Goal: Navigation & Orientation: Find specific page/section

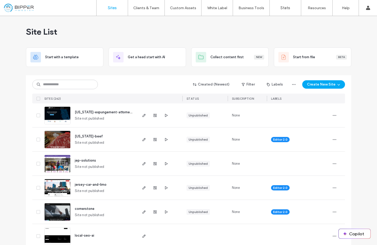
click at [173, 32] on div "Site List" at bounding box center [188, 31] width 325 height 31
click at [93, 111] on span "[US_STATE]-expungement-attorney-[PERSON_NAME]" at bounding box center [117, 112] width 85 height 4
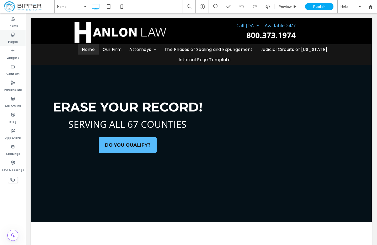
click at [12, 39] on label "Pages" at bounding box center [13, 40] width 10 height 7
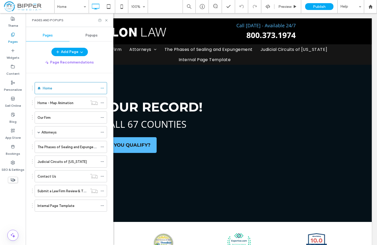
click at [74, 89] on div "Home" at bounding box center [70, 88] width 55 height 6
click at [103, 117] on icon at bounding box center [102, 118] width 4 height 4
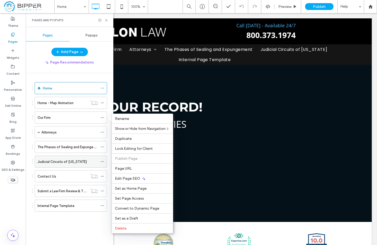
click at [102, 162] on icon at bounding box center [102, 162] width 4 height 4
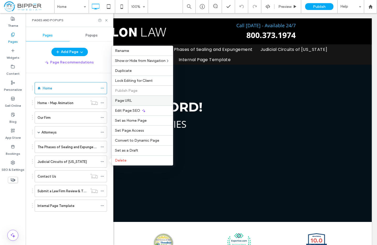
click at [150, 100] on label "Page URL" at bounding box center [142, 100] width 55 height 4
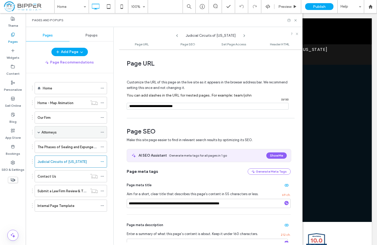
click at [39, 132] on span at bounding box center [38, 132] width 3 height 3
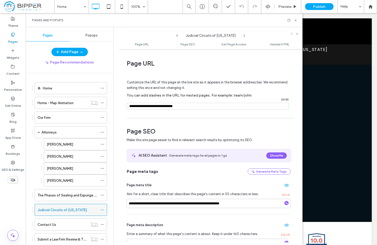
scroll to position [31, 0]
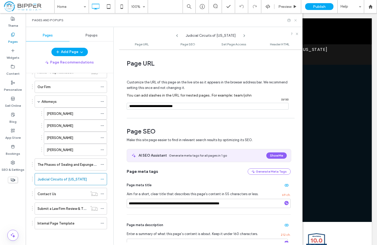
drag, startPoint x: 295, startPoint y: 19, endPoint x: 259, endPoint y: 3, distance: 40.0
click at [295, 19] on icon at bounding box center [295, 20] width 4 height 4
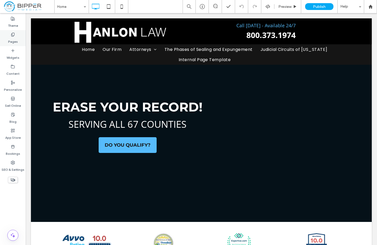
click at [16, 41] on label "Pages" at bounding box center [13, 40] width 10 height 7
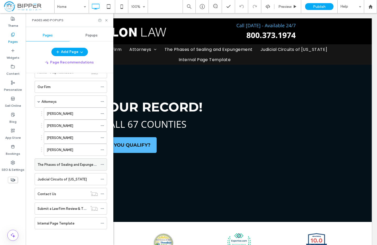
click at [76, 166] on label "The Phases of Sealing and Expungement" at bounding box center [69, 164] width 64 height 9
click at [106, 20] on use at bounding box center [106, 20] width 2 height 2
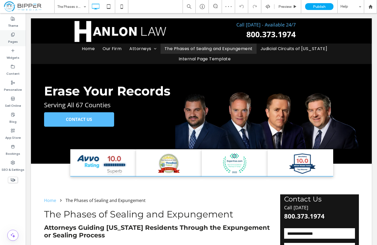
scroll to position [0, 0]
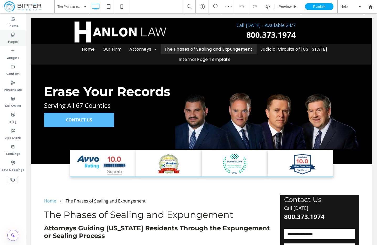
click at [18, 41] on div "Pages" at bounding box center [13, 38] width 26 height 16
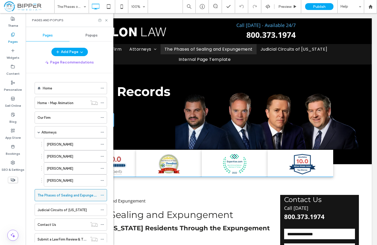
click at [101, 195] on icon at bounding box center [102, 195] width 4 height 4
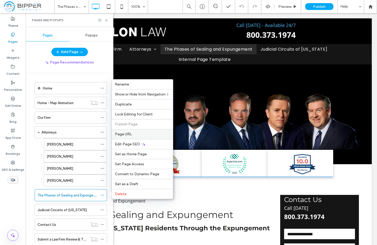
click at [143, 133] on label "Page URL" at bounding box center [142, 134] width 55 height 4
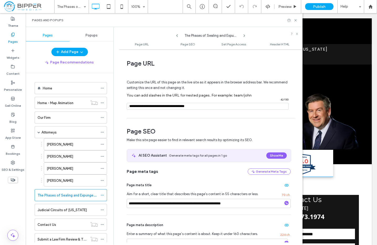
scroll to position [31, 0]
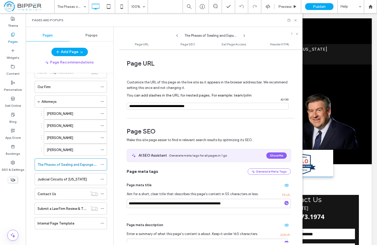
click at [74, 224] on div "Internal Page Template" at bounding box center [67, 223] width 60 height 6
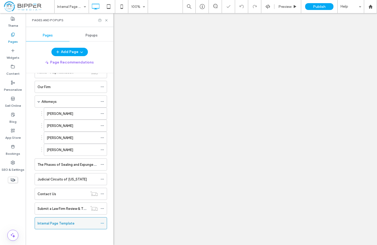
click at [101, 223] on icon at bounding box center [102, 223] width 4 height 4
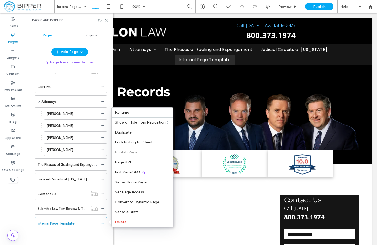
click at [69, 225] on label "Internal Page Template" at bounding box center [55, 223] width 37 height 9
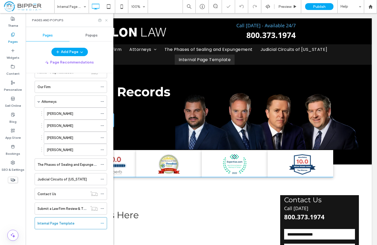
click at [106, 22] on icon at bounding box center [106, 20] width 4 height 4
